Goal: Check status: Check status

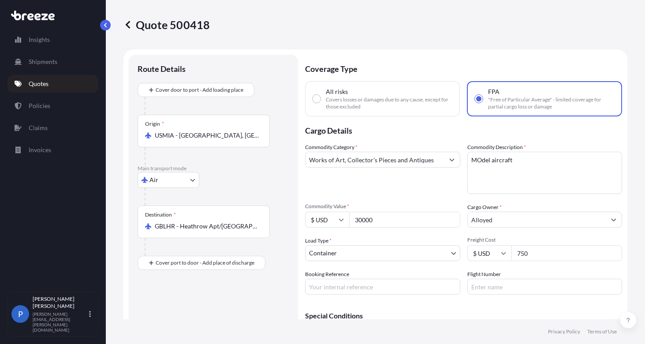
select select "Air"
select select "2"
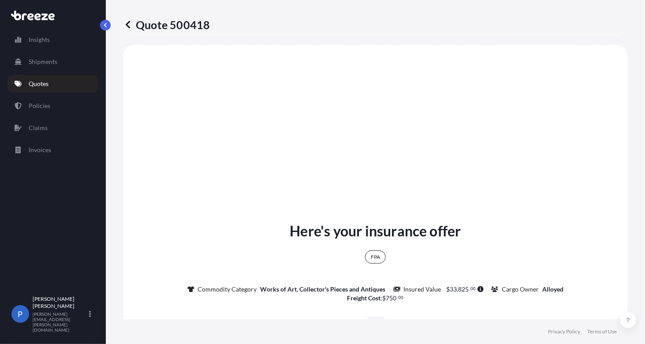
type input "42000"
click at [44, 63] on p "Shipments" at bounding box center [43, 61] width 29 height 9
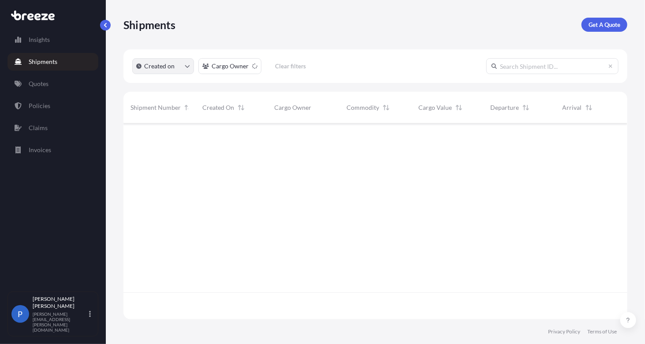
scroll to position [221, 497]
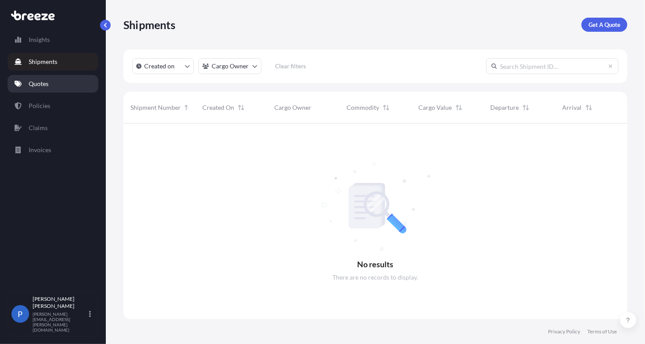
click at [39, 83] on p "Quotes" at bounding box center [39, 83] width 20 height 9
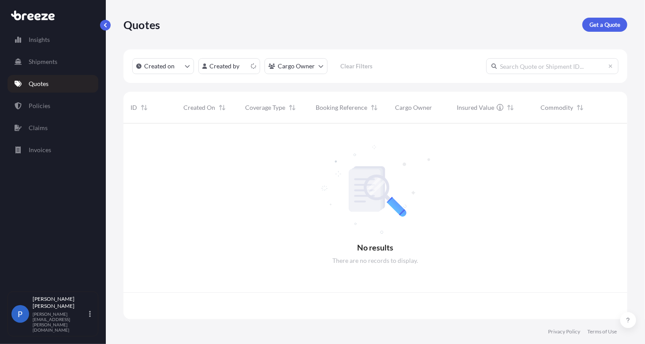
scroll to position [194, 497]
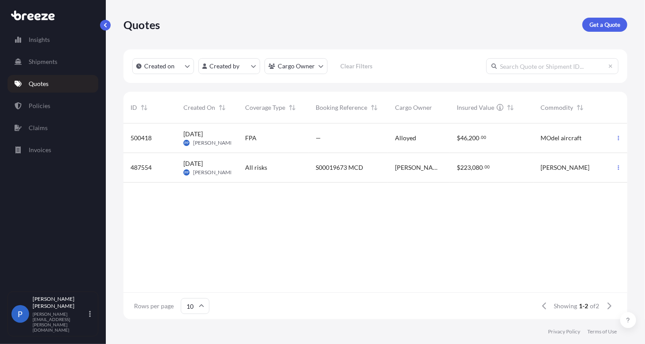
click at [291, 144] on div "FPA" at bounding box center [273, 138] width 70 height 30
select select "Air"
select select "2"
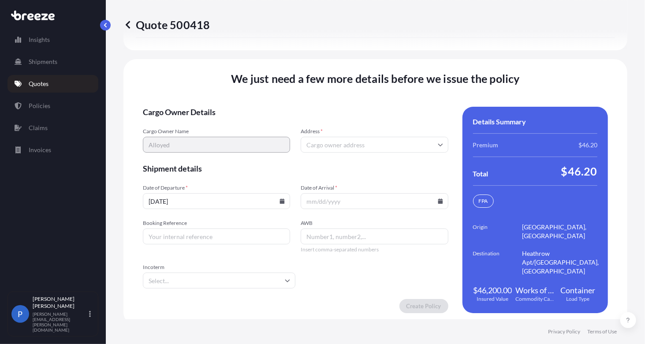
scroll to position [1291, 0]
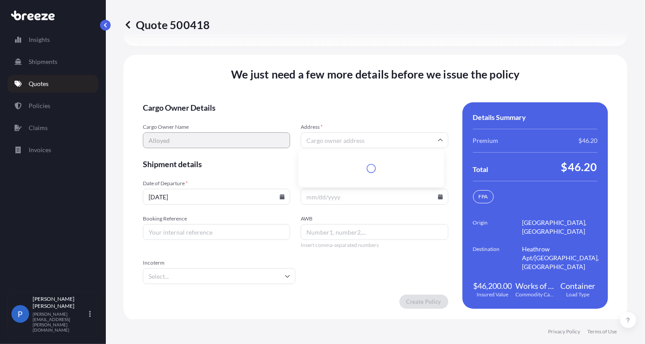
click at [342, 139] on input "Address *" at bounding box center [373, 140] width 147 height 16
click at [309, 197] on input "Date of Arrival *" at bounding box center [373, 197] width 147 height 16
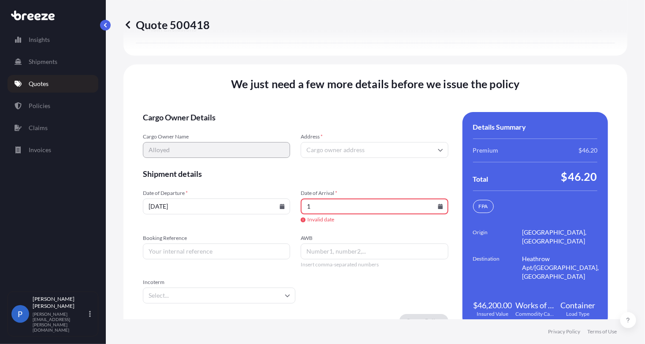
scroll to position [1301, 0]
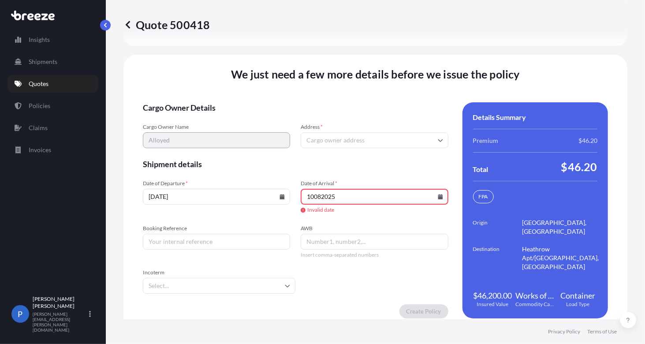
click at [438, 196] on icon at bounding box center [440, 196] width 5 height 5
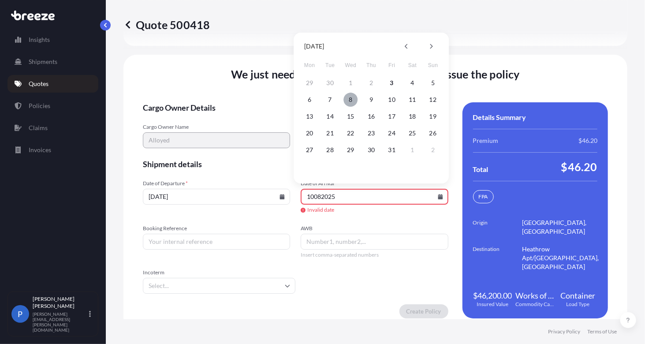
click at [349, 104] on button "8" at bounding box center [351, 100] width 14 height 14
type input "[DATE]"
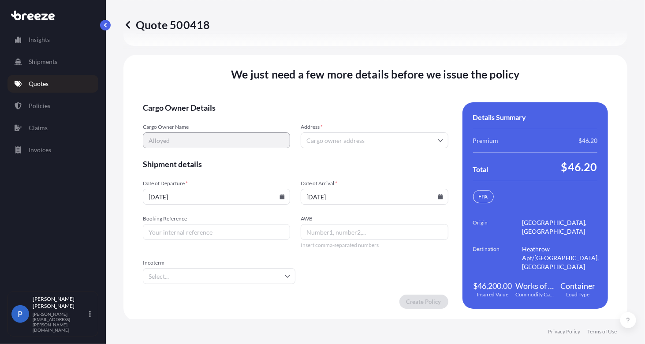
click at [189, 231] on input "Booking Reference" at bounding box center [216, 232] width 147 height 16
type input "s00021004"
click at [318, 224] on input "AWB" at bounding box center [373, 232] width 147 height 16
type input "17282408723"
click at [285, 275] on icon at bounding box center [287, 276] width 5 height 3
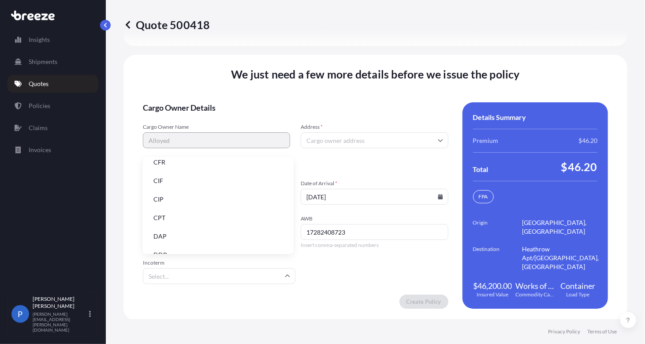
scroll to position [7, 0]
click at [163, 184] on li "CIF" at bounding box center [218, 180] width 144 height 17
click at [380, 137] on input "Address *" at bounding box center [373, 140] width 147 height 16
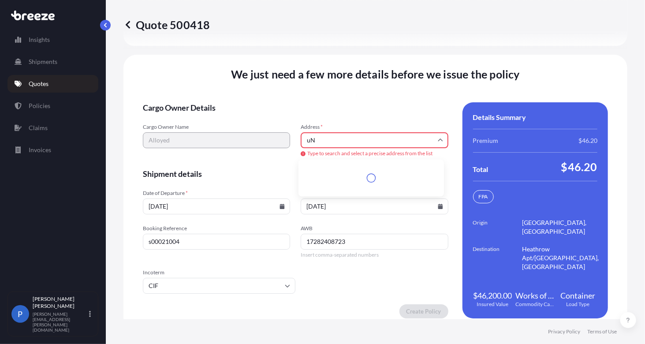
type input "u"
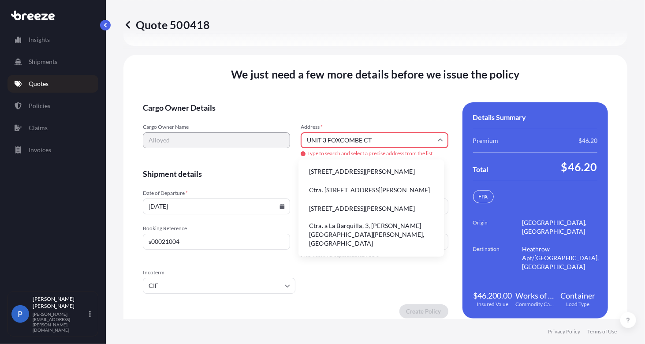
click at [380, 137] on input "UNIT 3 FOXCOMBE CT" at bounding box center [373, 140] width 147 height 16
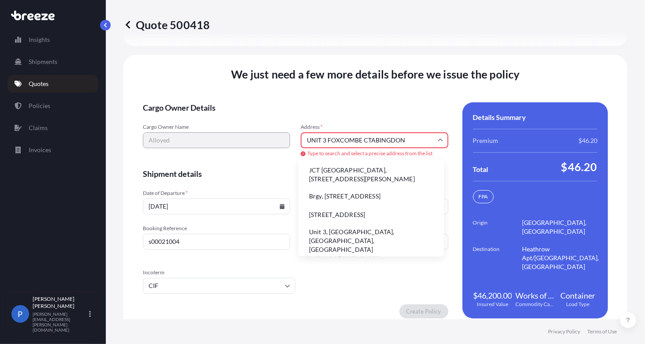
click at [370, 140] on input "UNIT 3 FOXCOMBE CTABINGDON" at bounding box center [373, 140] width 147 height 16
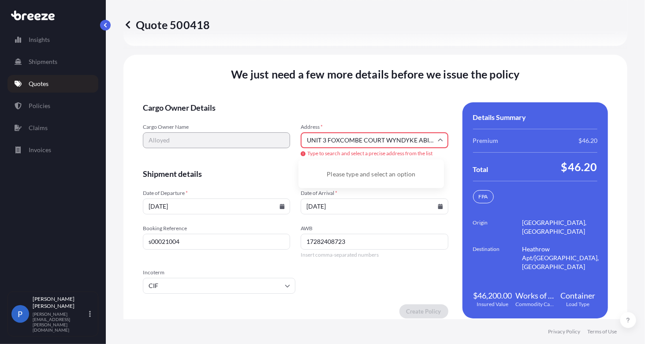
click at [422, 138] on input "UNIT 3 FOXCOMBE COURT WYNDYKE ABINGDON" at bounding box center [373, 140] width 147 height 16
click at [388, 171] on li "[GEOGRAPHIC_DATA], [GEOGRAPHIC_DATA]" at bounding box center [371, 174] width 138 height 23
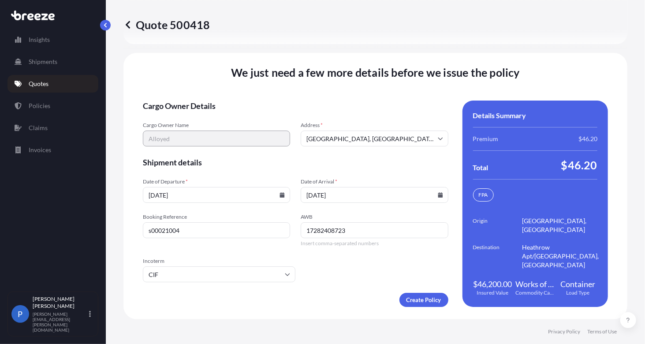
type input "[STREET_ADDRESS]"
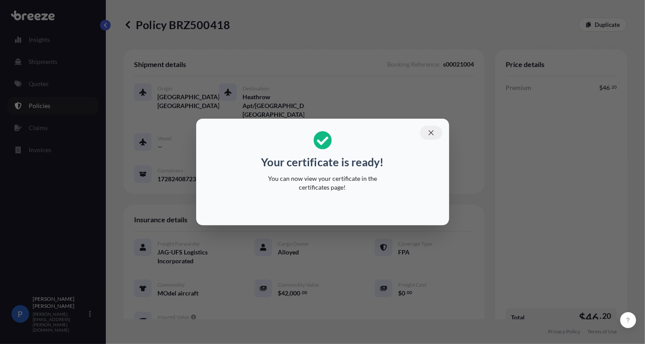
click at [427, 131] on icon "button" at bounding box center [431, 133] width 8 height 8
